Goal: Navigation & Orientation: Find specific page/section

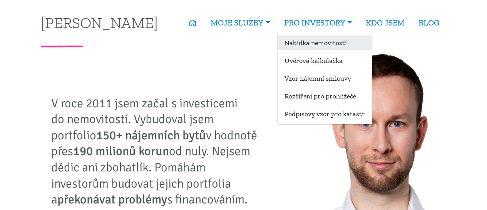
click at [307, 40] on link "Nabídka nemovitostí" at bounding box center [325, 42] width 94 height 14
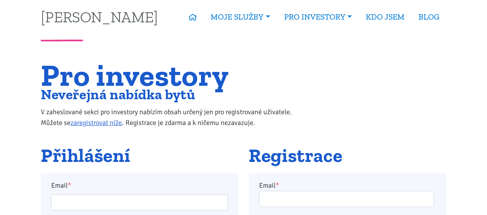
scroll to position [116, 0]
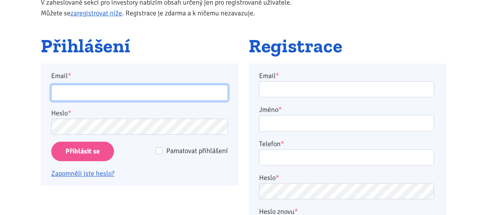
click at [125, 85] on input "Email *" at bounding box center [139, 93] width 177 height 17
type input "bouskatomas1304@gmail.com"
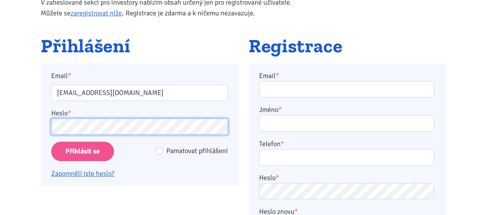
click at [51, 142] on input "Přihlásit se" at bounding box center [82, 152] width 63 height 20
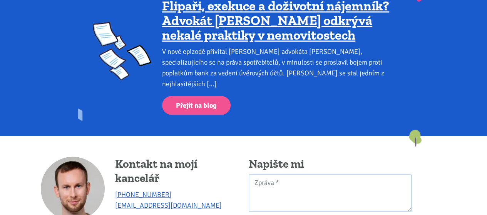
scroll to position [2293, 0]
